Goal: Task Accomplishment & Management: Manage account settings

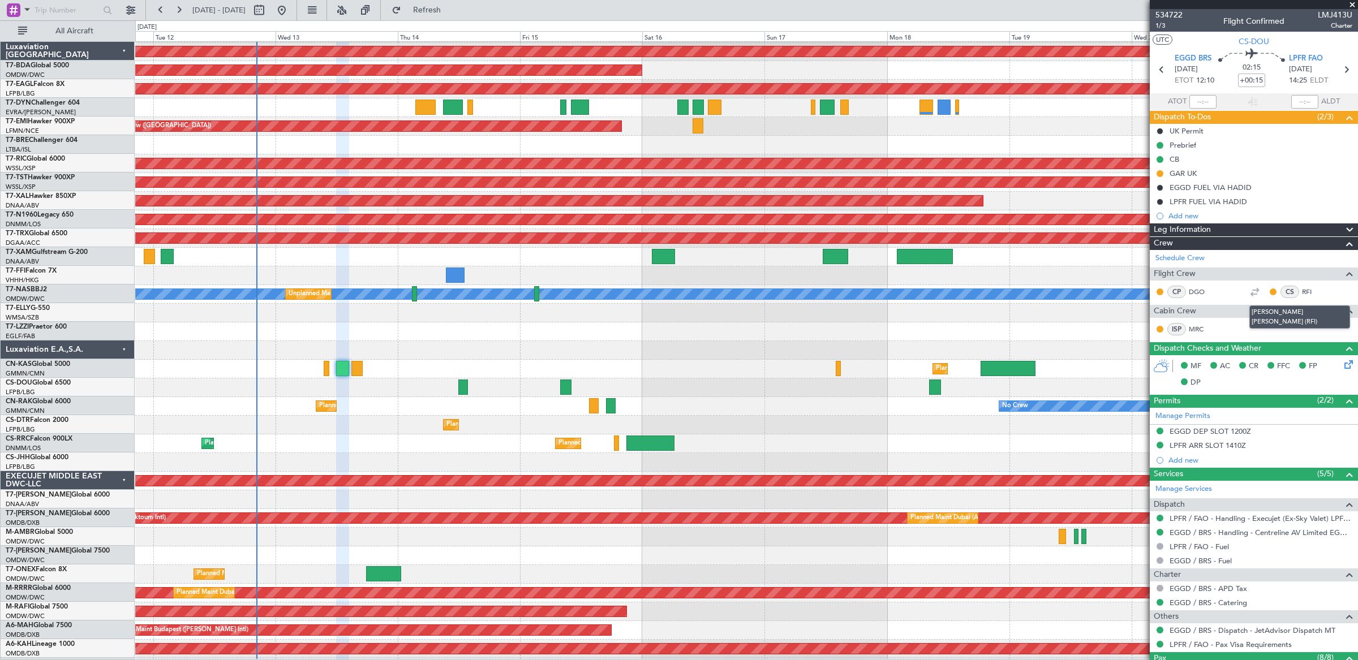
scroll to position [18, 0]
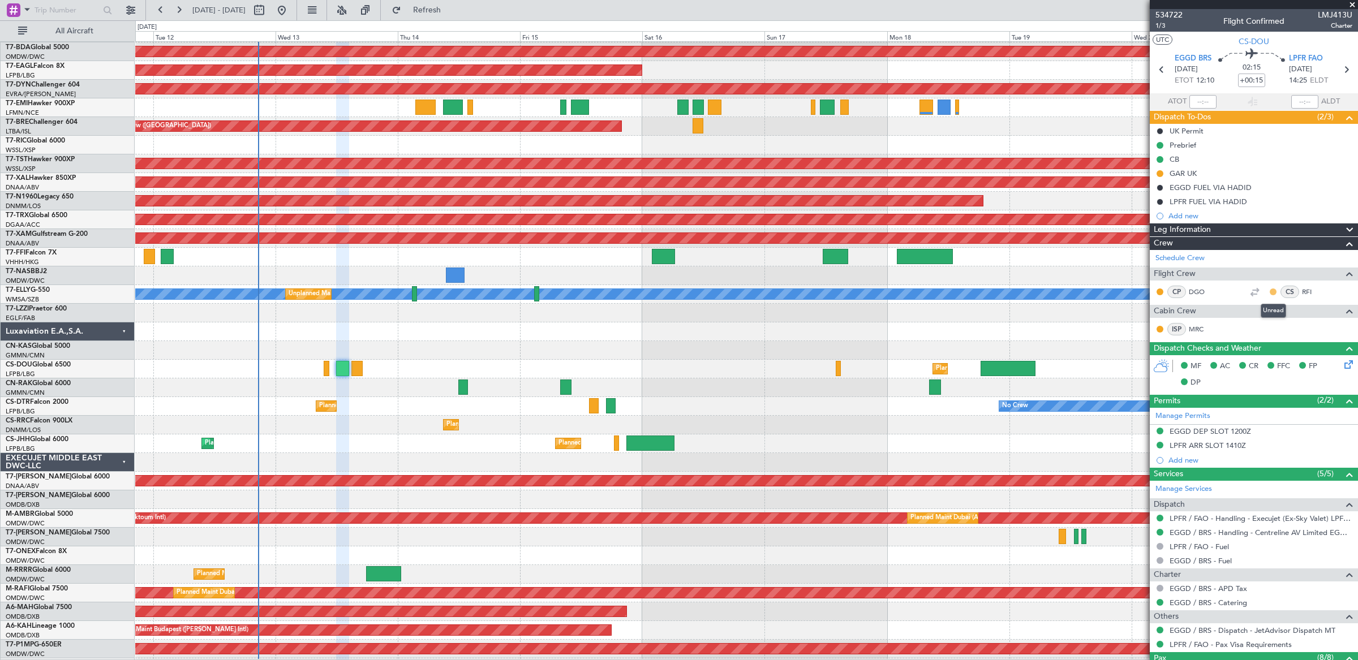
click at [1273, 294] on button at bounding box center [1273, 292] width 7 height 7
click at [1271, 323] on span "Acknowledged" at bounding box center [1276, 325] width 50 height 11
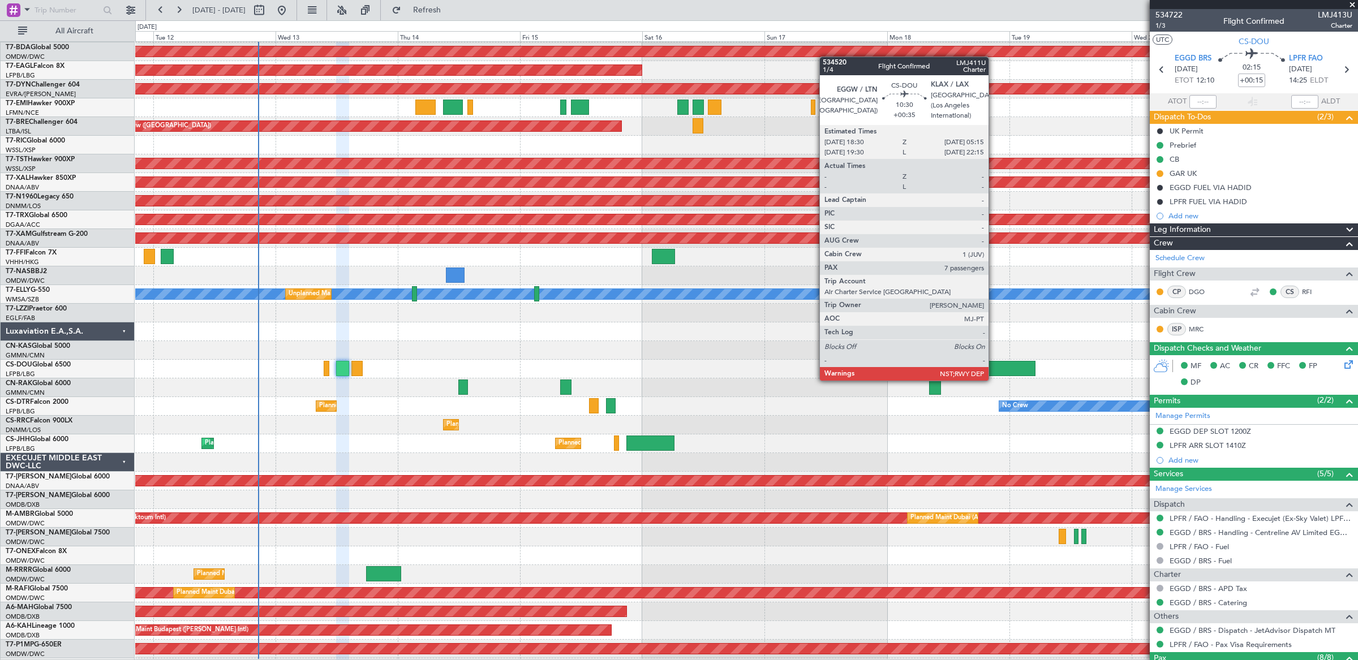
click at [994, 371] on div at bounding box center [1007, 368] width 55 height 15
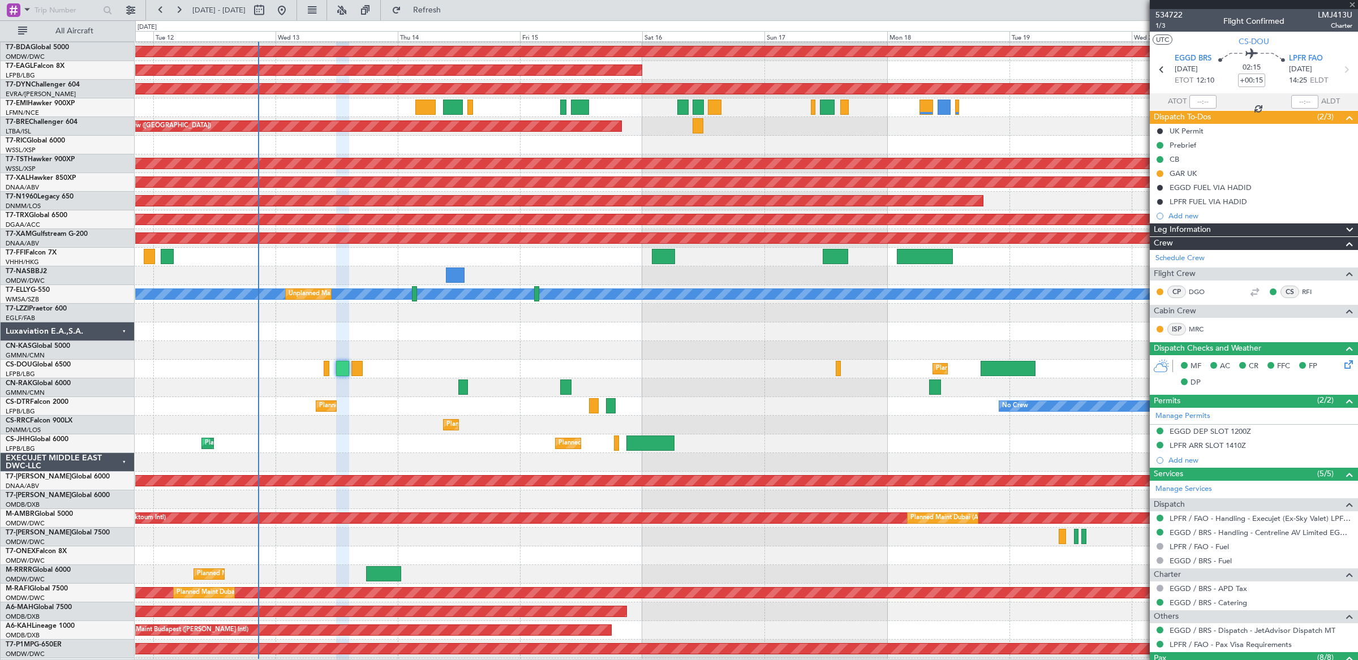
type input "+00:35"
type input "7"
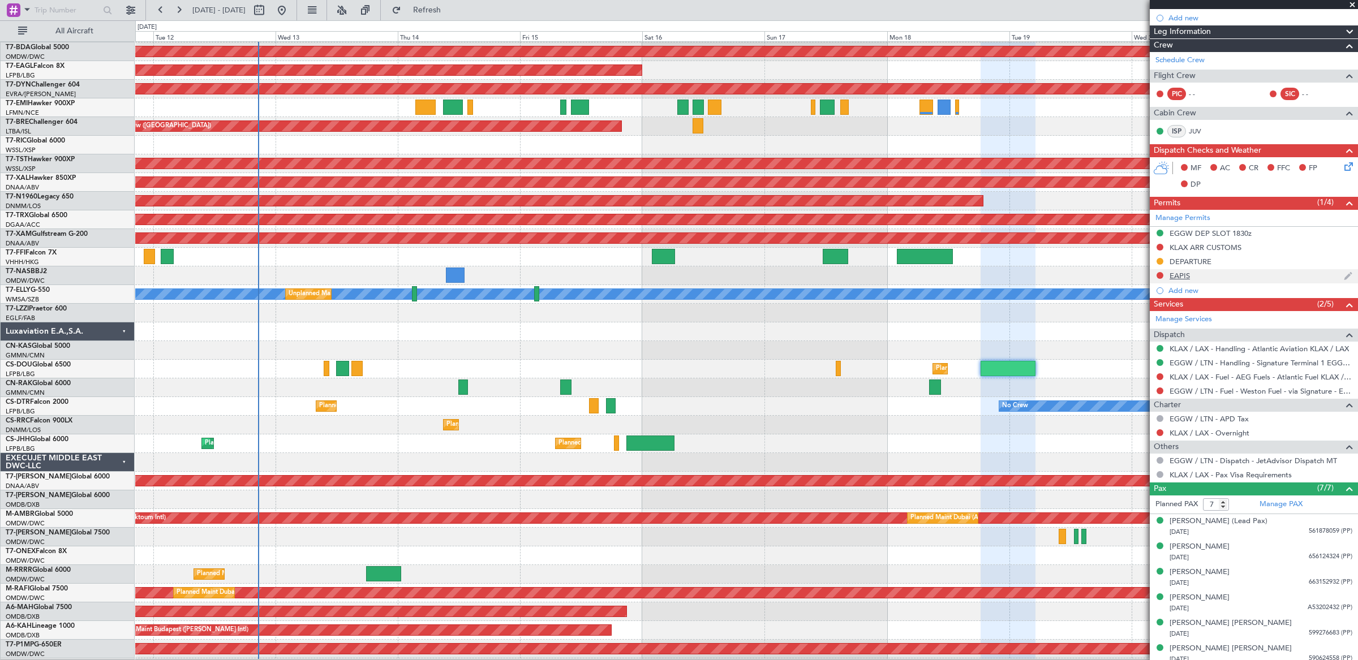
scroll to position [227, 0]
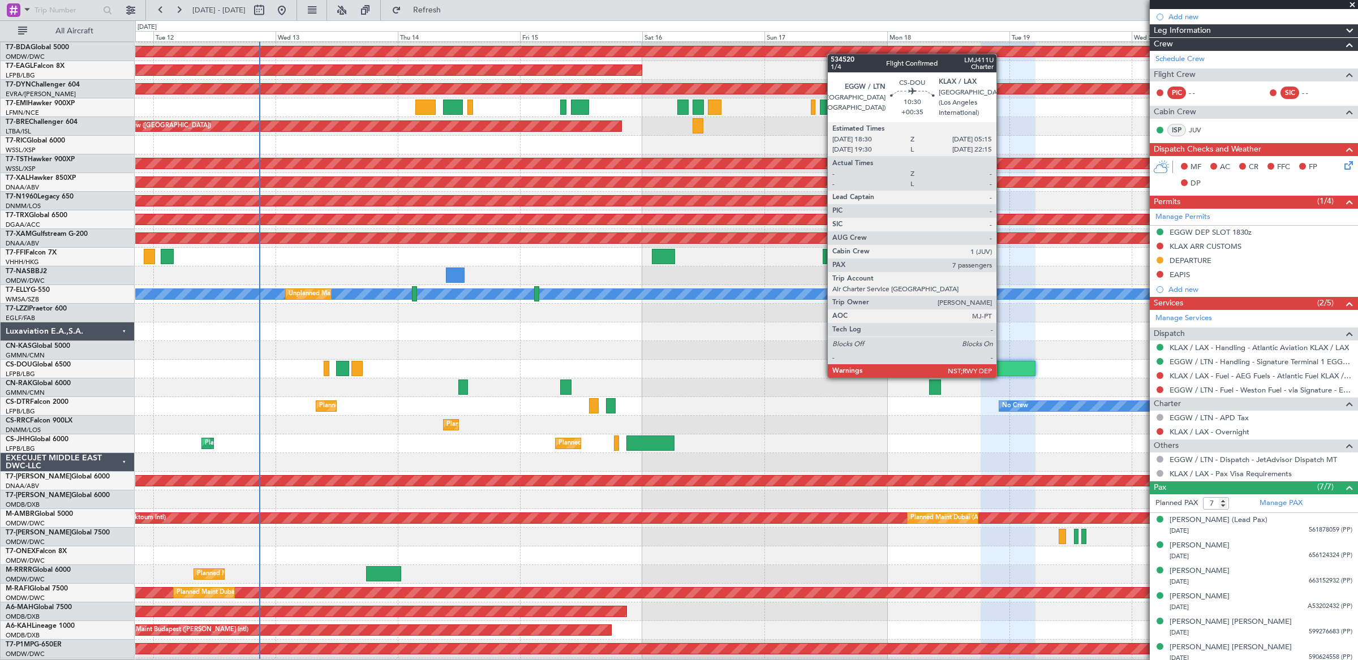
click at [1002, 368] on div at bounding box center [1007, 368] width 55 height 15
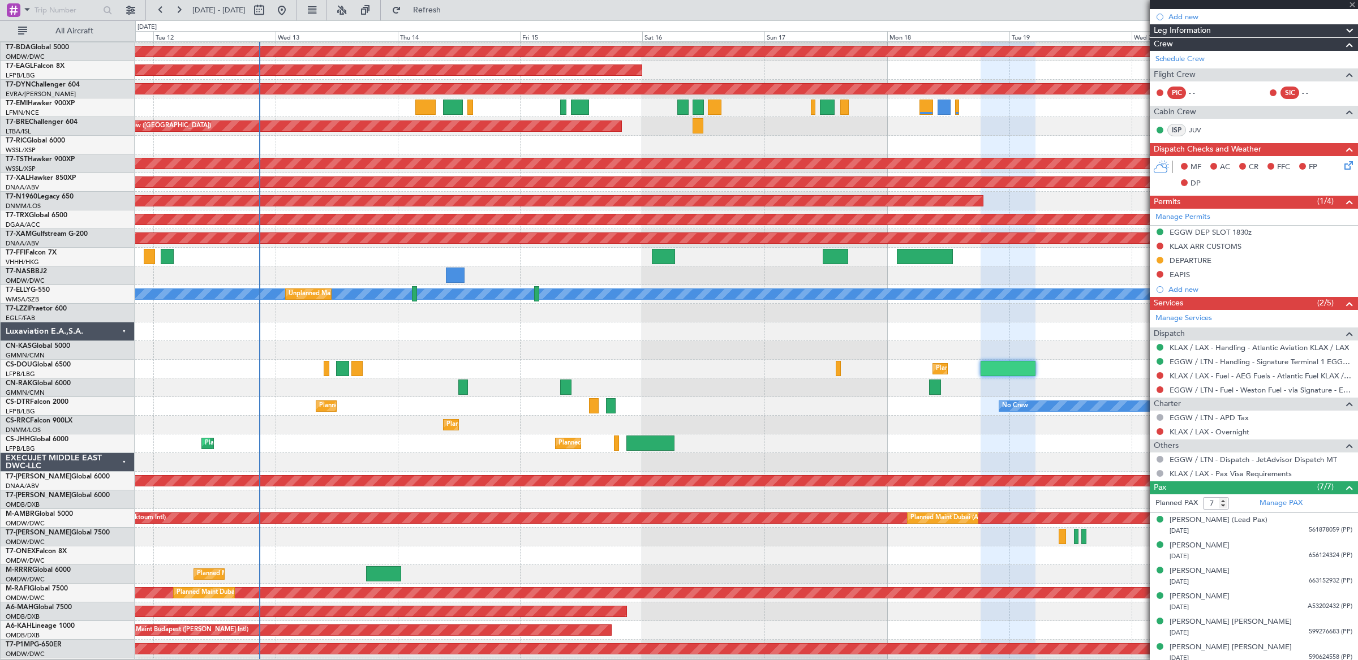
scroll to position [0, 0]
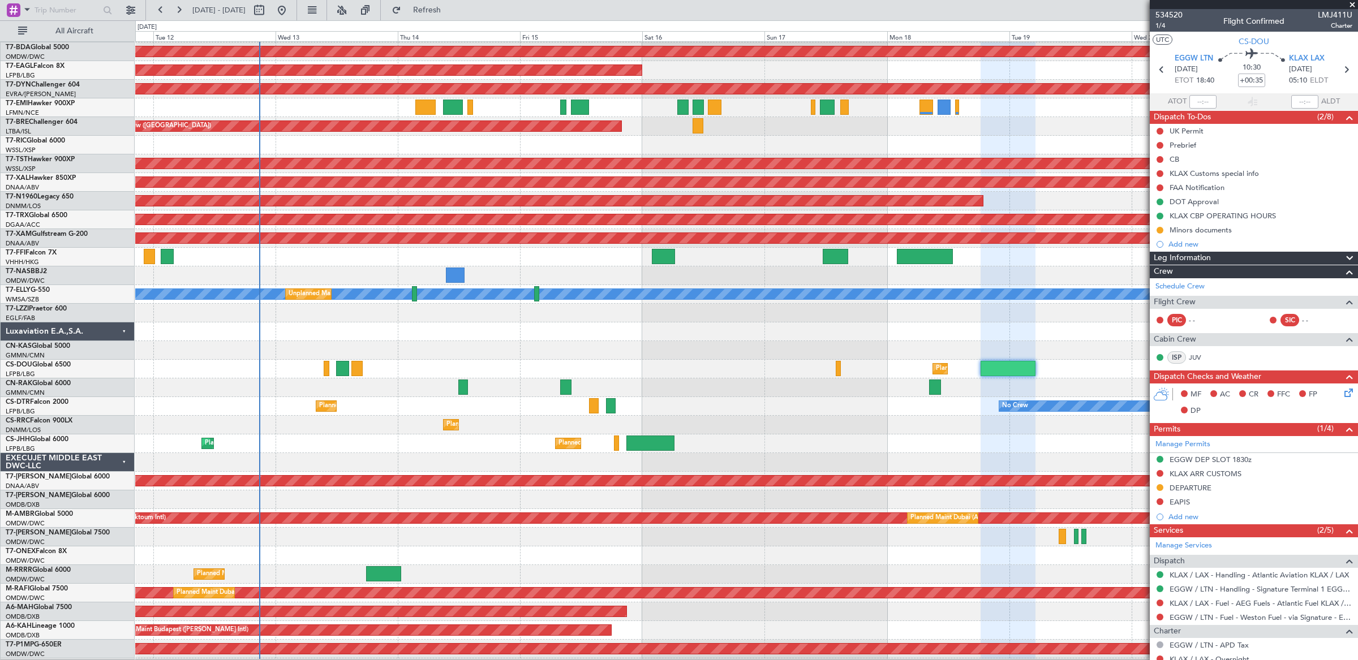
click at [1353, 256] on span at bounding box center [1350, 259] width 14 height 14
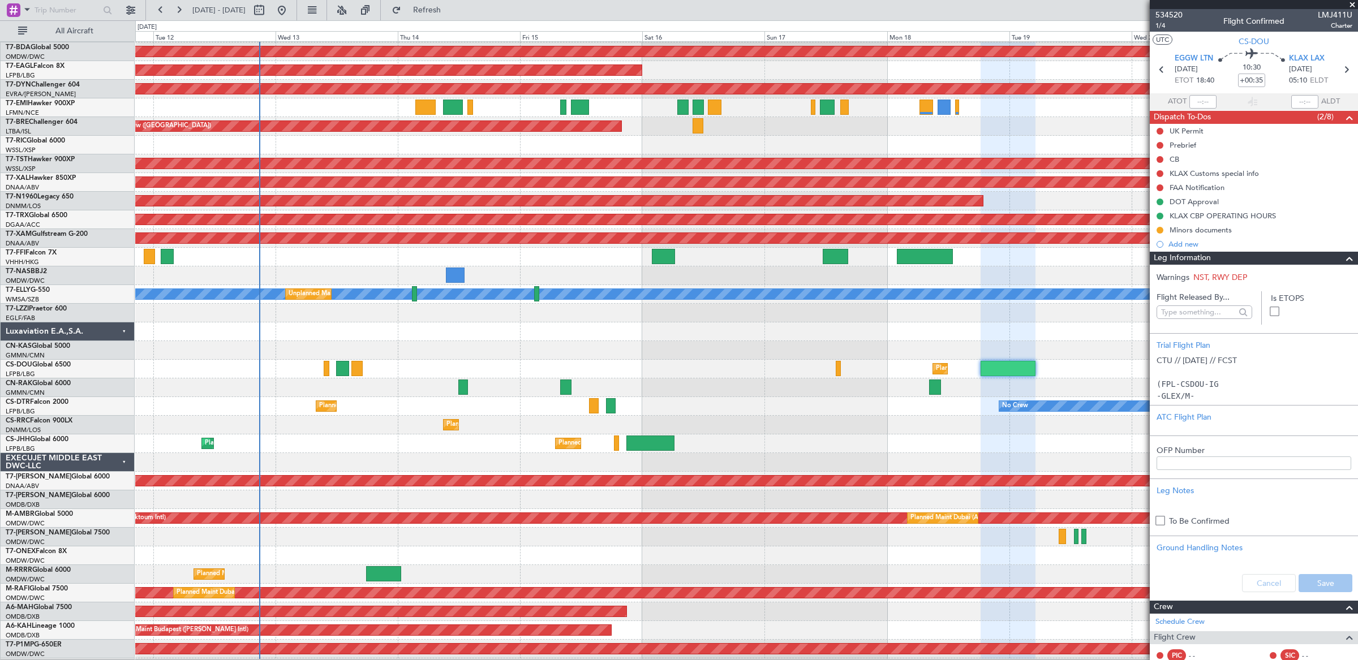
click at [1353, 256] on span at bounding box center [1350, 259] width 14 height 14
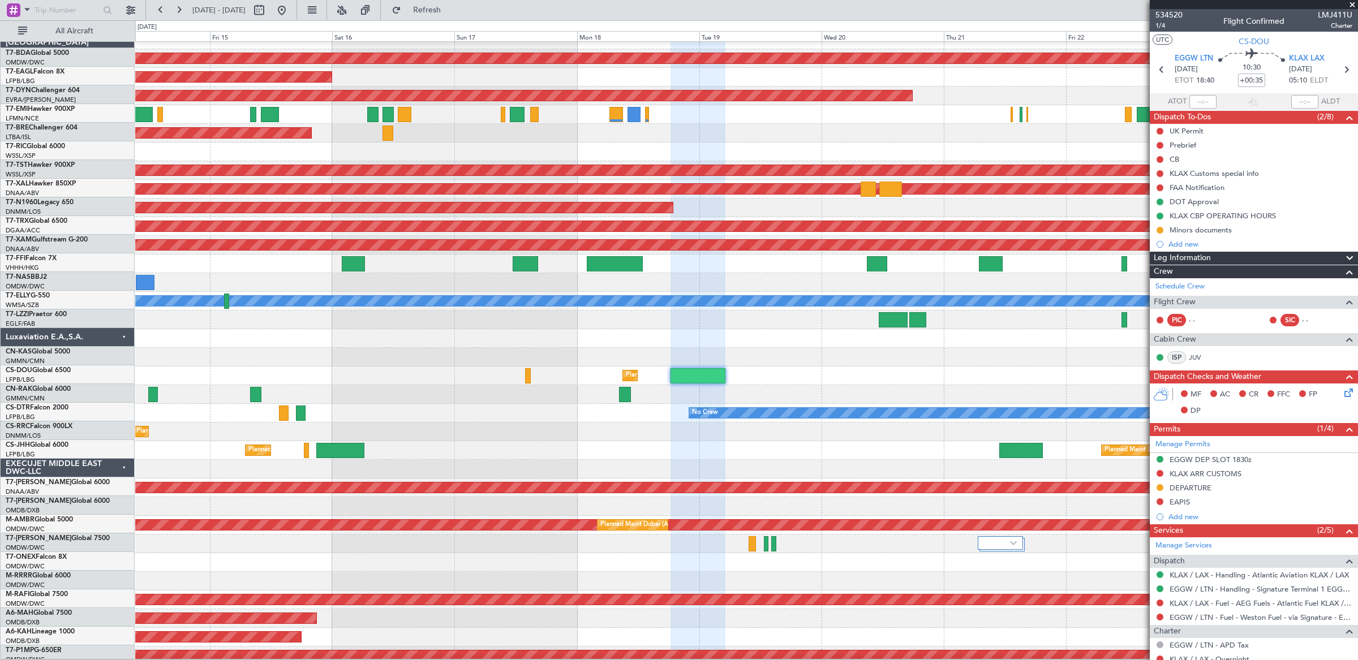
scroll to position [24, 0]
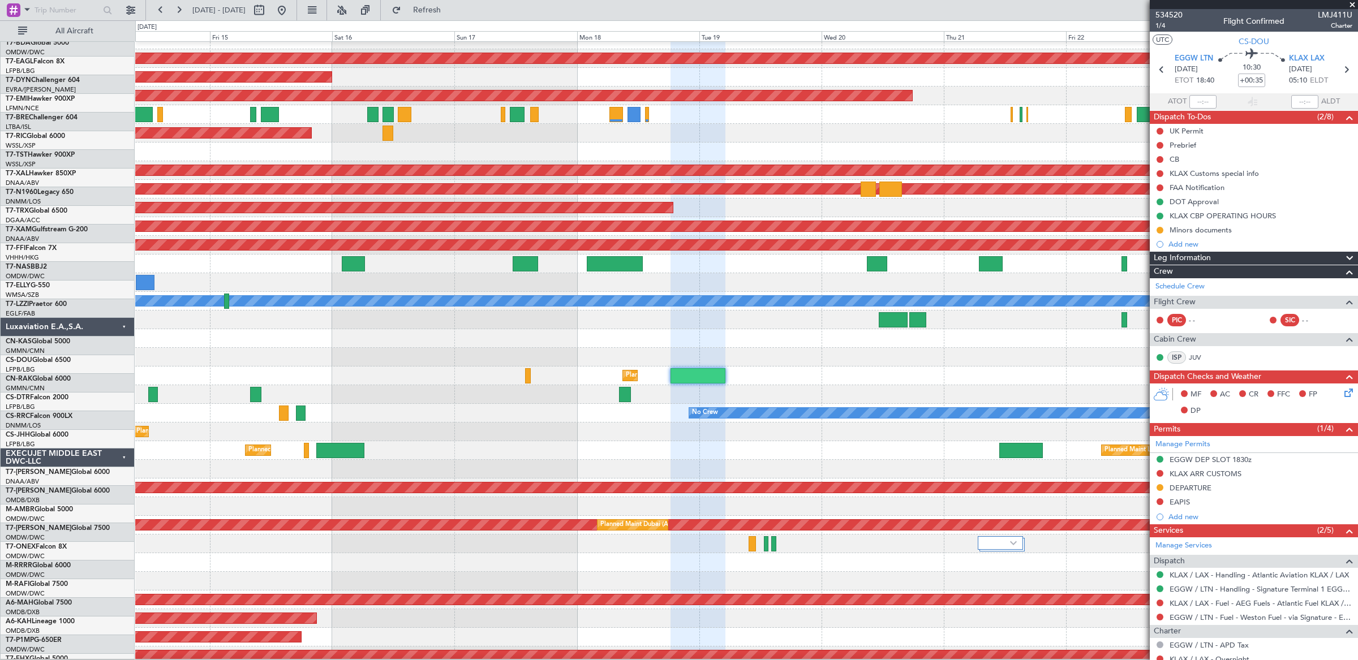
click at [448, 404] on div "No Crew Planned Maint Sofia" at bounding box center [746, 413] width 1222 height 19
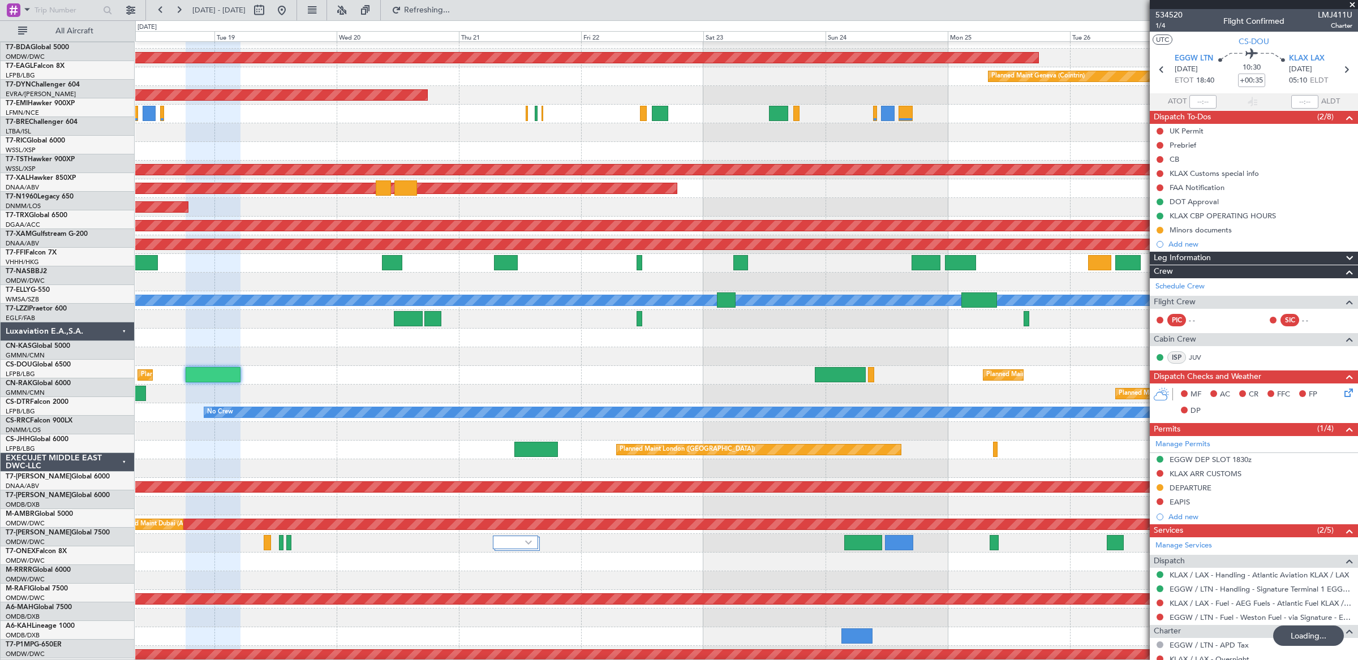
scroll to position [15, 0]
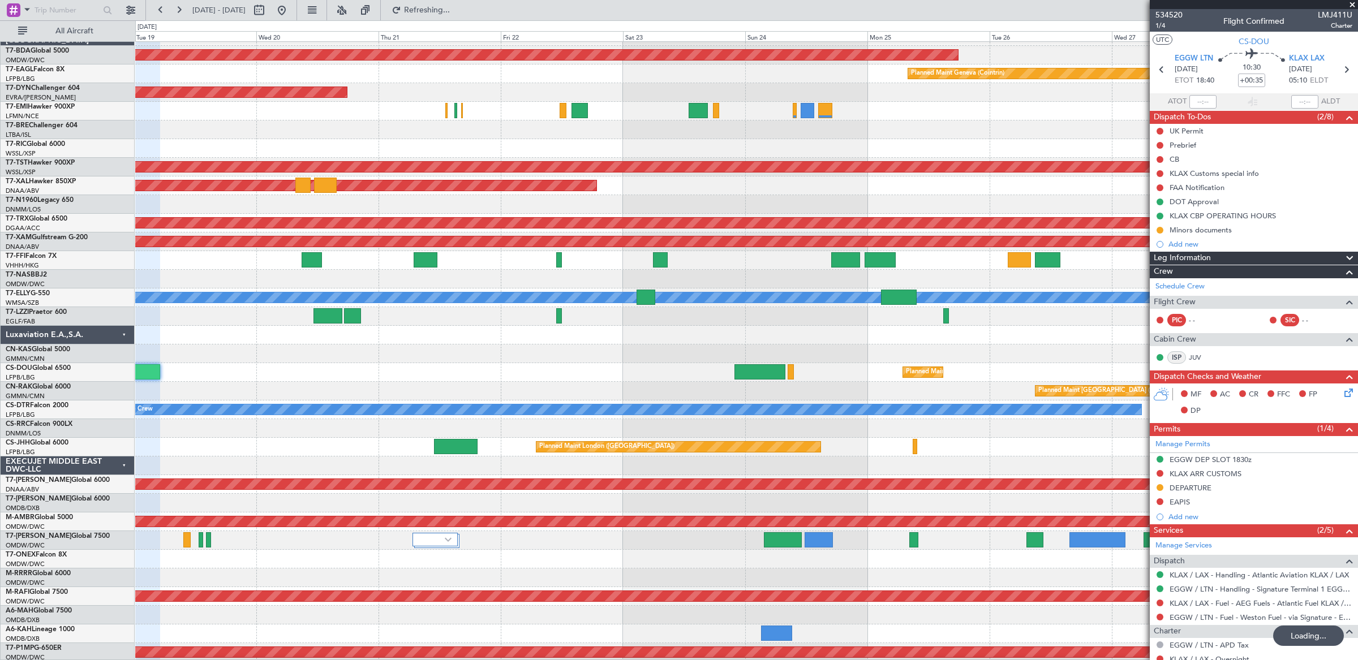
click at [358, 385] on div "Planned Maint [GEOGRAPHIC_DATA] ([GEOGRAPHIC_DATA])" at bounding box center [746, 391] width 1222 height 19
